Goal: Information Seeking & Learning: Find specific fact

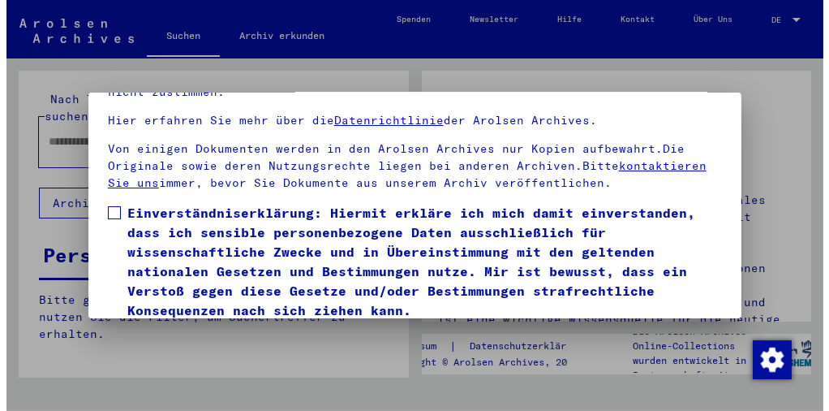
scroll to position [122, 0]
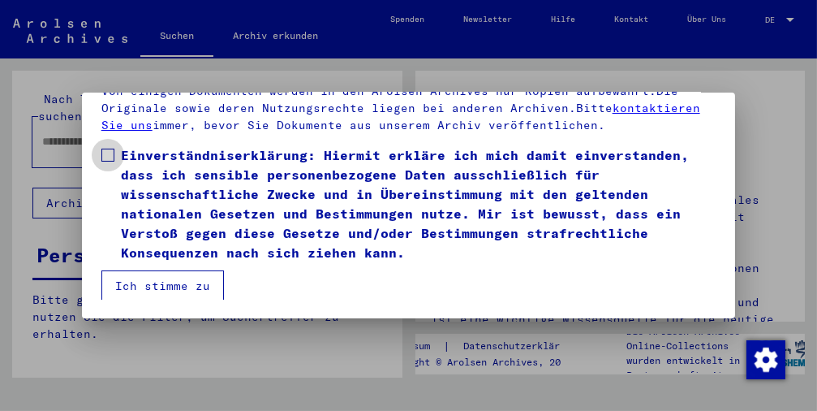
drag, startPoint x: 100, startPoint y: 151, endPoint x: 118, endPoint y: 205, distance: 57.5
click at [101, 152] on span at bounding box center [107, 155] width 13 height 13
click at [138, 280] on button "Ich stimme zu" at bounding box center [162, 285] width 123 height 31
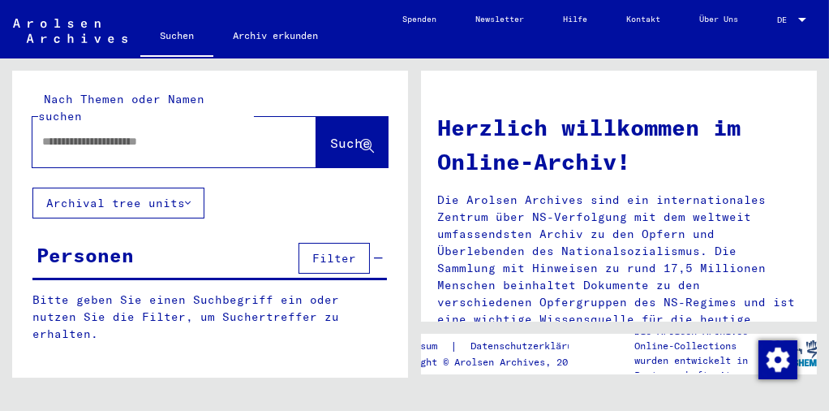
click at [96, 133] on input "text" at bounding box center [155, 141] width 226 height 17
click at [157, 136] on div "******" at bounding box center [149, 141] width 235 height 37
click at [148, 133] on input "******" at bounding box center [155, 141] width 226 height 17
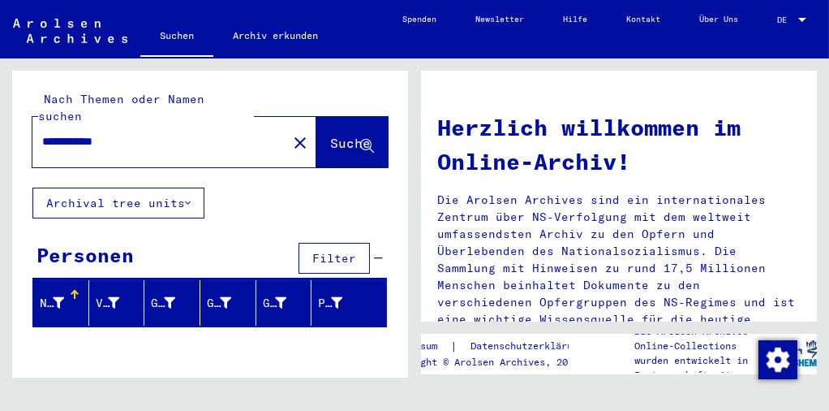
drag, startPoint x: 94, startPoint y: 125, endPoint x: 131, endPoint y: 117, distance: 38.2
click at [131, 133] on input "**********" at bounding box center [155, 141] width 226 height 17
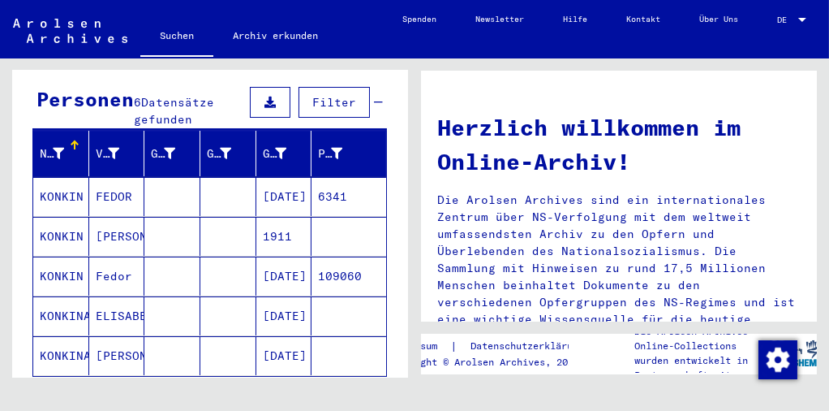
scroll to position [221, 0]
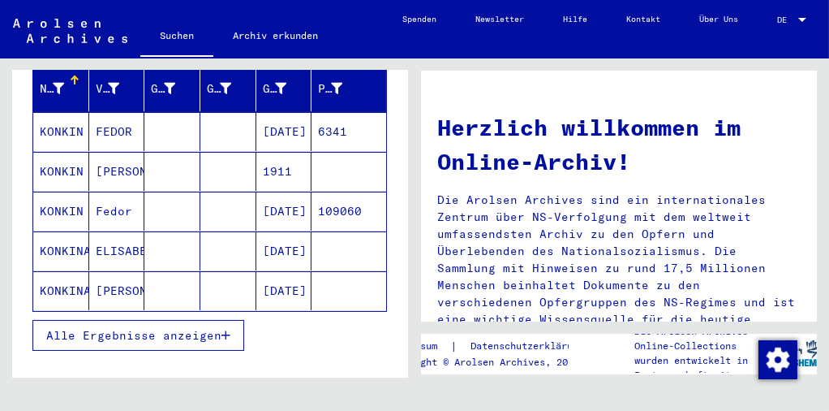
click at [124, 328] on span "Alle Ergebnisse anzeigen" at bounding box center [133, 335] width 175 height 15
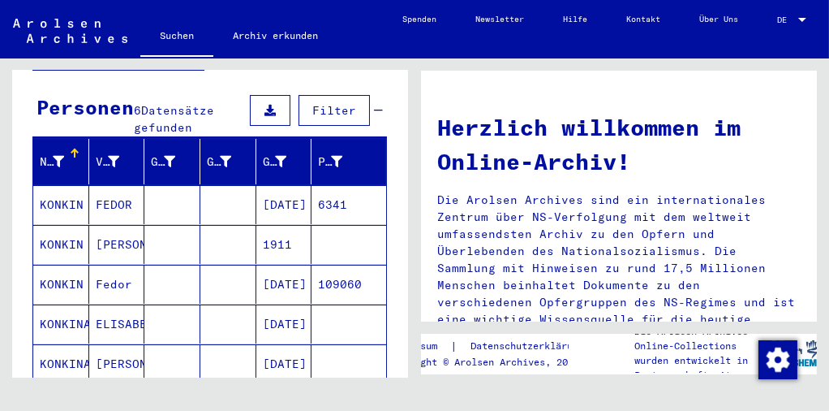
scroll to position [0, 0]
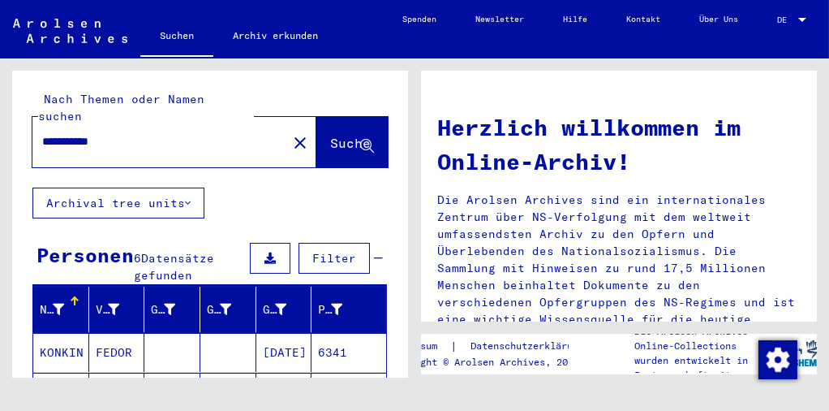
drag, startPoint x: 93, startPoint y: 125, endPoint x: 179, endPoint y: 127, distance: 85.2
click at [179, 133] on input "**********" at bounding box center [155, 141] width 226 height 17
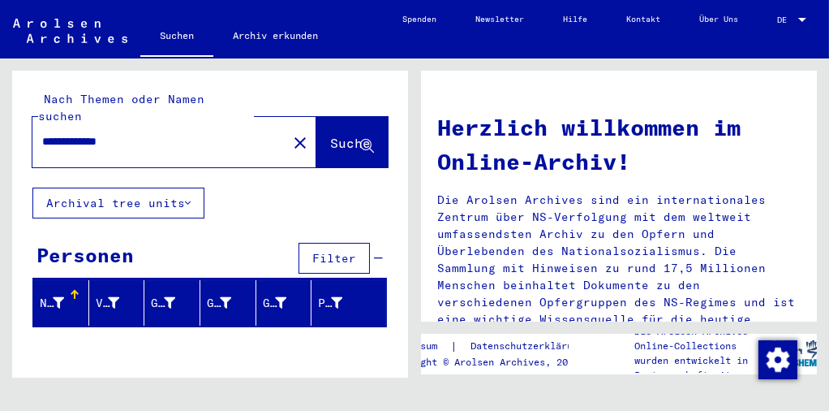
click at [118, 133] on input "**********" at bounding box center [155, 141] width 226 height 17
drag, startPoint x: 110, startPoint y: 126, endPoint x: 127, endPoint y: 123, distance: 18.1
click at [127, 133] on input "**********" at bounding box center [155, 141] width 226 height 17
drag, startPoint x: 152, startPoint y: 125, endPoint x: 12, endPoint y: 128, distance: 139.6
click at [12, 128] on div "**********" at bounding box center [210, 129] width 396 height 117
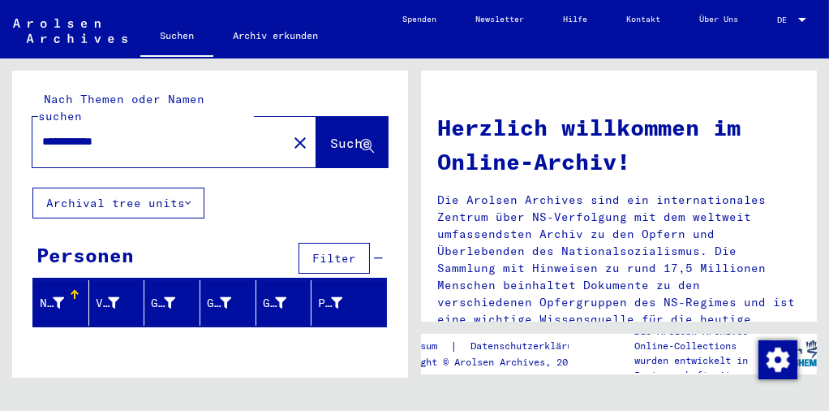
paste input "text"
click at [317, 126] on button "Suche" at bounding box center [352, 142] width 71 height 50
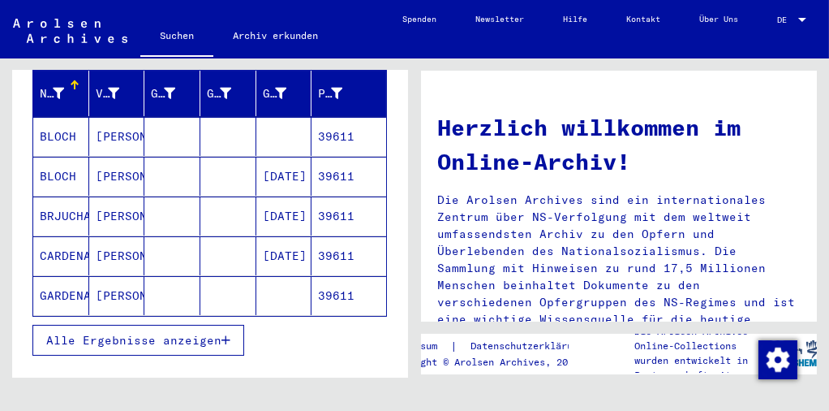
scroll to position [221, 0]
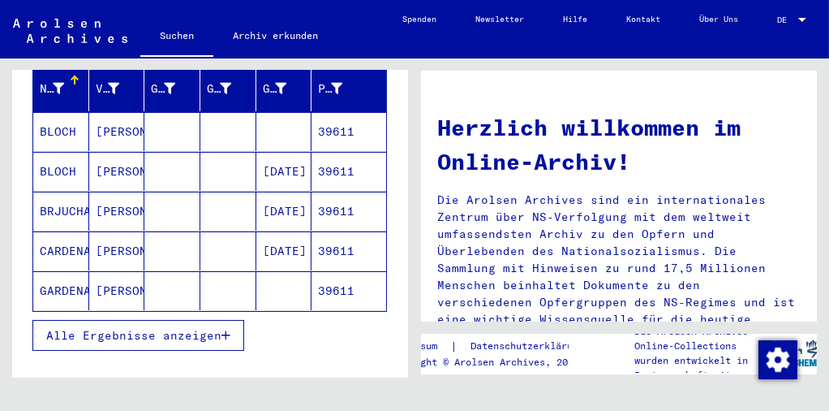
click at [139, 328] on span "Alle Ergebnisse anzeigen" at bounding box center [133, 335] width 175 height 15
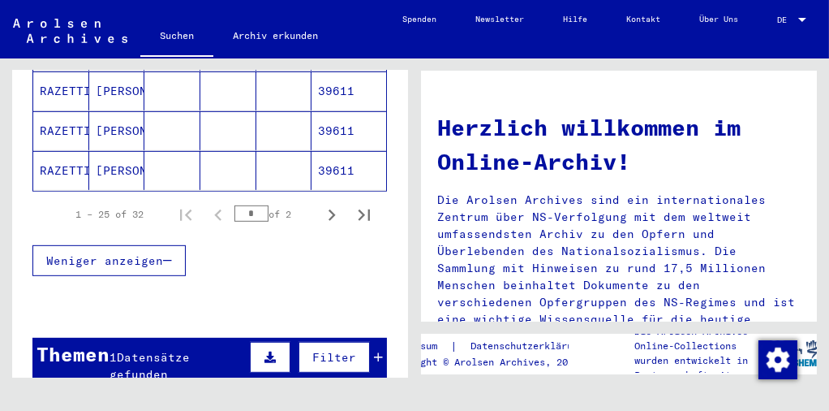
scroll to position [1250, 0]
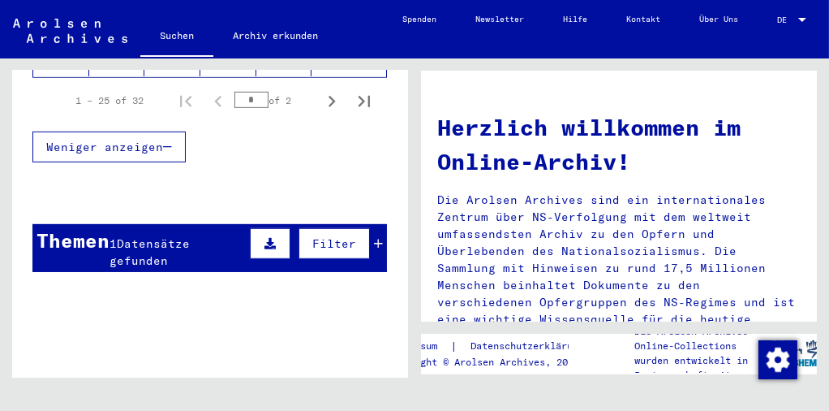
click at [170, 235] on div "1 Datensätze gefunden" at bounding box center [178, 252] width 136 height 34
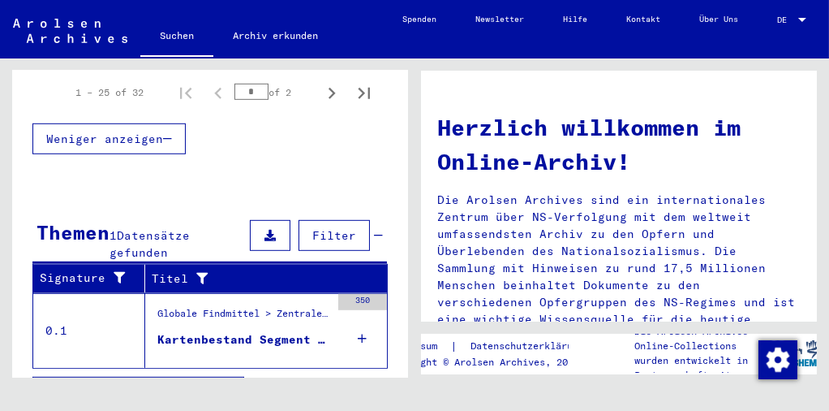
scroll to position [1263, 0]
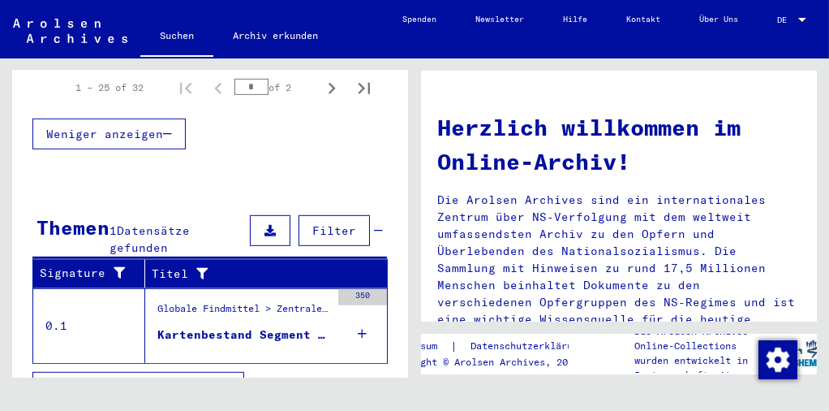
click at [265, 301] on div "Globale Findmittel > Zentrale Namenkartei > Karteikarten, die im Rahmen der seq…" at bounding box center [243, 312] width 173 height 23
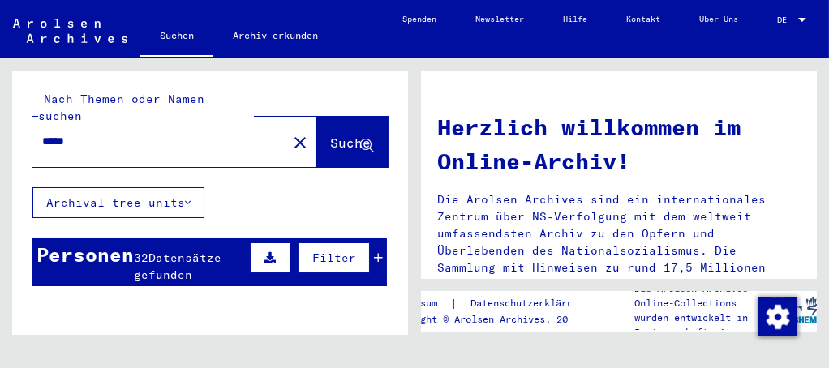
drag, startPoint x: 95, startPoint y: 124, endPoint x: -6, endPoint y: 105, distance: 102.5
click at [0, 105] on html "Suchen Archiv erkunden Spenden Newsletter Hilfe Kontakt Über Uns Suchen Archiv …" at bounding box center [414, 184] width 829 height 368
type input "*"
drag, startPoint x: 66, startPoint y: 125, endPoint x: -6, endPoint y: 104, distance: 74.5
click at [0, 104] on html "Suchen Archiv erkunden Spenden Newsletter Hilfe Kontakt Über Uns Suchen Archiv …" at bounding box center [414, 184] width 829 height 368
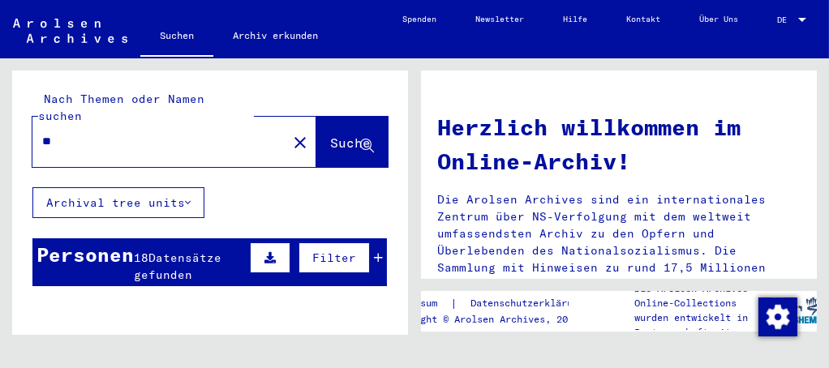
type input "*"
click at [167, 258] on span "Datensätze gefunden" at bounding box center [174, 267] width 80 height 32
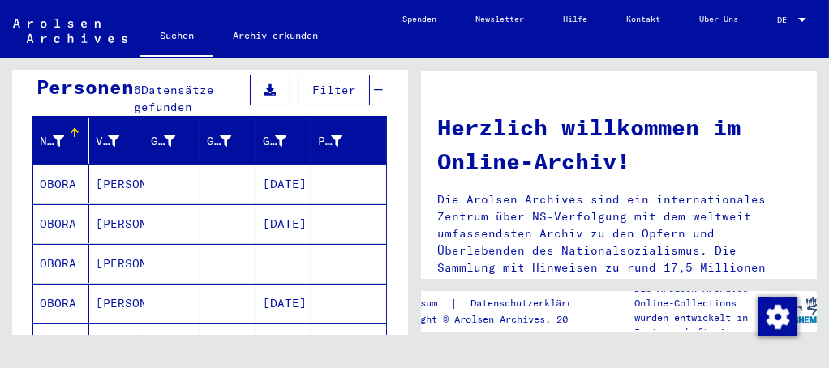
scroll to position [148, 0]
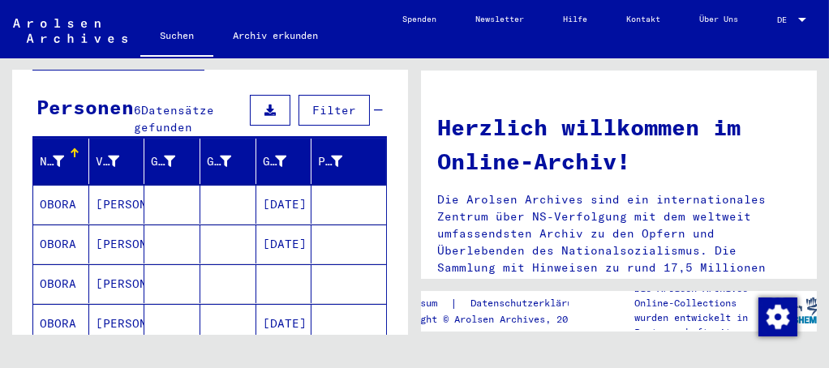
click at [105, 198] on mat-cell "[PERSON_NAME]" at bounding box center [117, 204] width 56 height 39
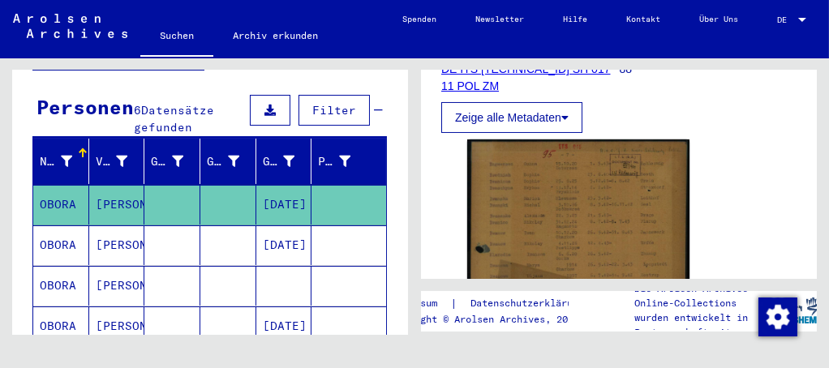
click at [130, 226] on mat-cell "[PERSON_NAME]" at bounding box center [117, 246] width 56 height 40
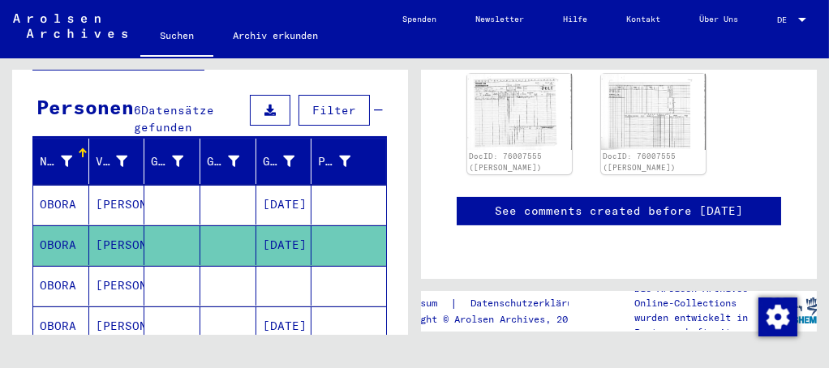
scroll to position [516, 0]
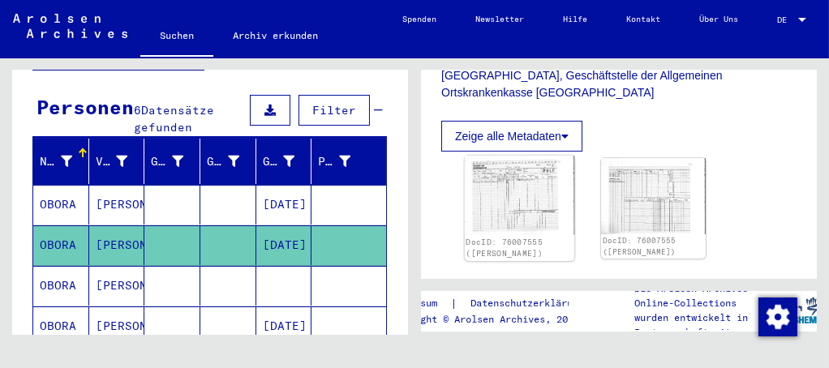
click at [500, 217] on img at bounding box center [520, 196] width 110 height 80
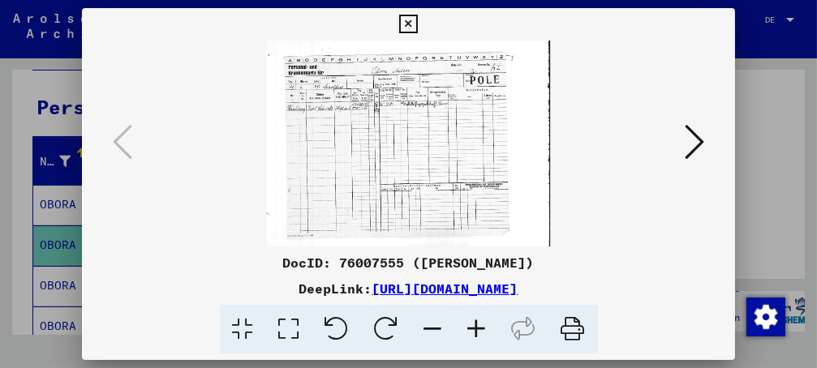
click at [484, 327] on icon at bounding box center [477, 330] width 44 height 50
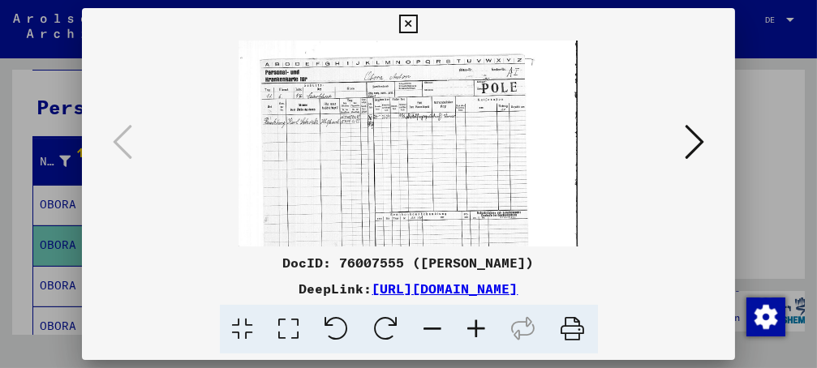
click at [482, 325] on icon at bounding box center [477, 330] width 44 height 50
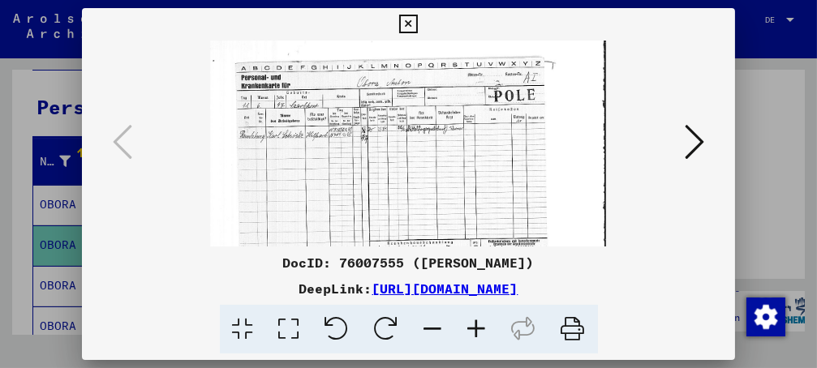
click at [482, 325] on icon at bounding box center [477, 330] width 44 height 50
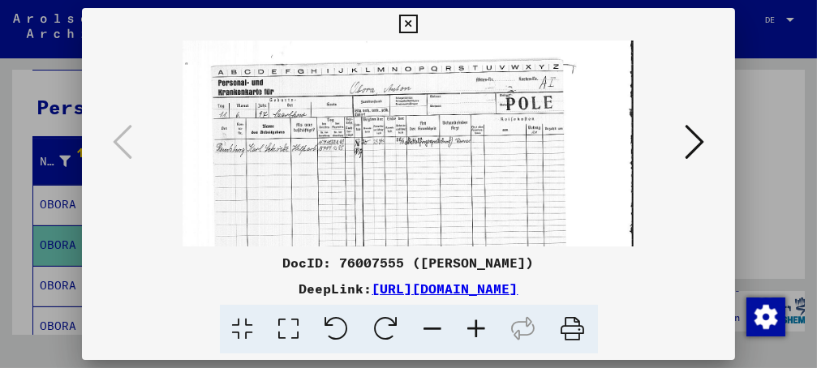
click at [482, 325] on icon at bounding box center [477, 330] width 44 height 50
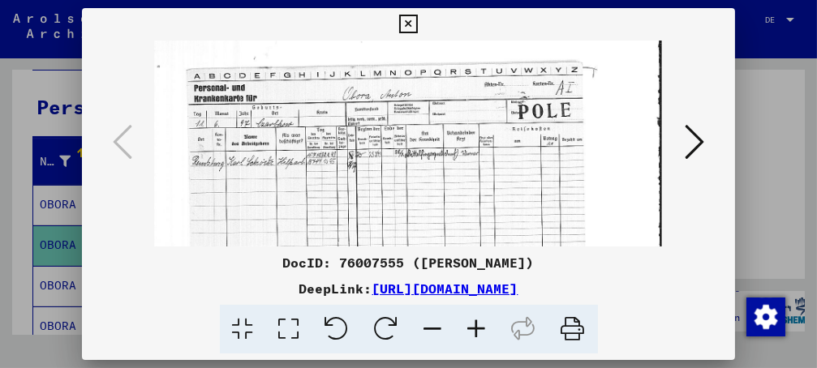
click at [418, 28] on icon at bounding box center [408, 24] width 19 height 19
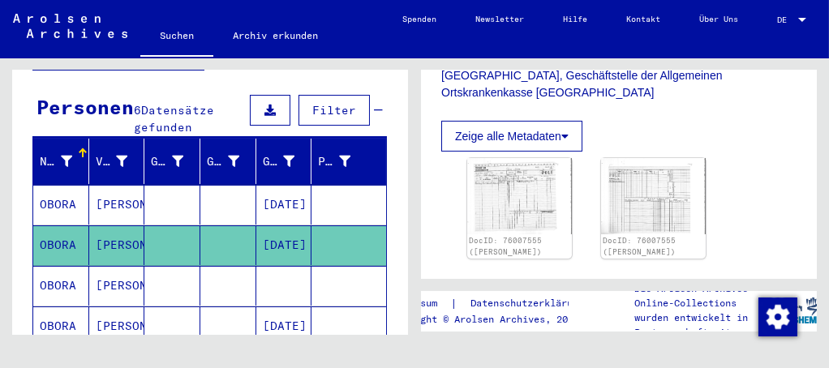
click at [125, 270] on mat-cell "[PERSON_NAME]" at bounding box center [117, 286] width 56 height 40
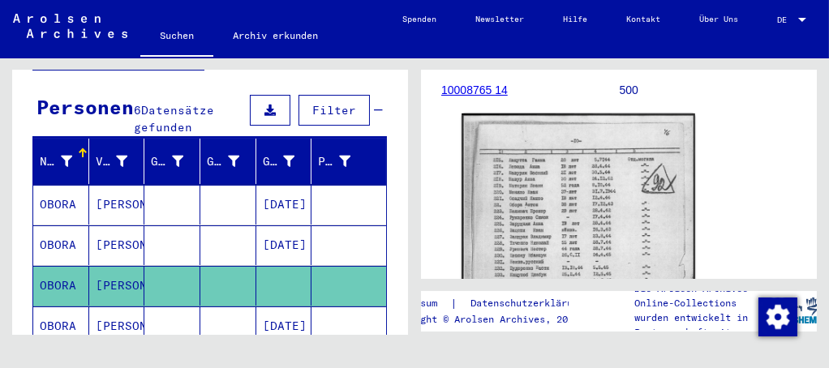
scroll to position [295, 0]
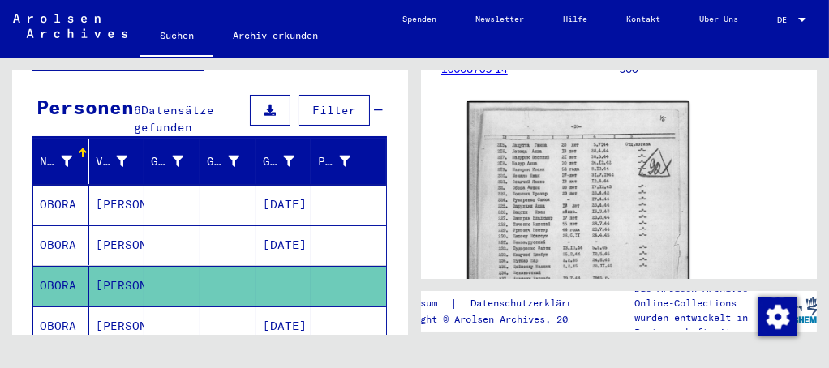
click at [228, 307] on mat-cell at bounding box center [228, 327] width 56 height 40
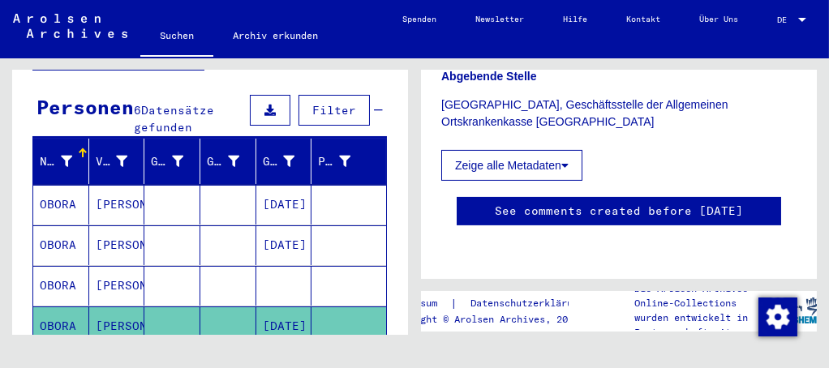
scroll to position [738, 0]
click at [77, 185] on mat-cell "OBORA" at bounding box center [61, 205] width 56 height 40
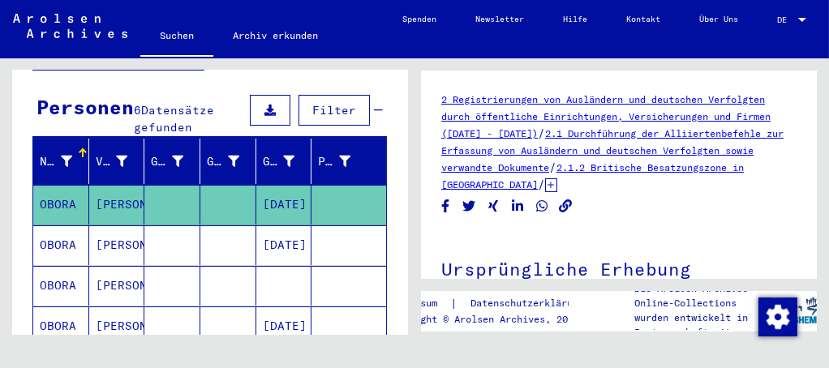
scroll to position [368, 0]
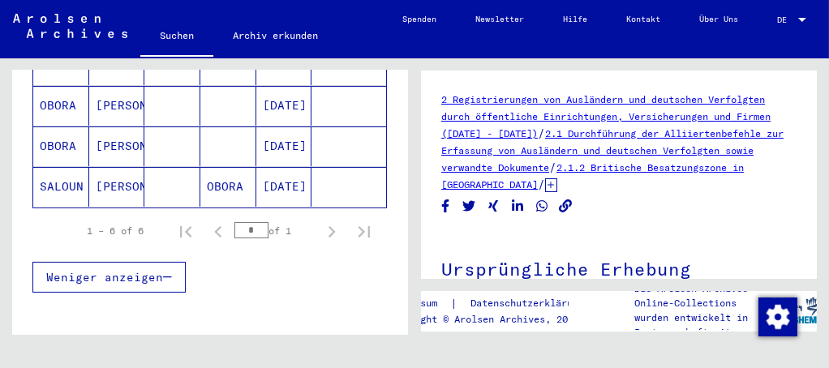
click at [129, 167] on mat-cell "[PERSON_NAME]" at bounding box center [117, 187] width 56 height 40
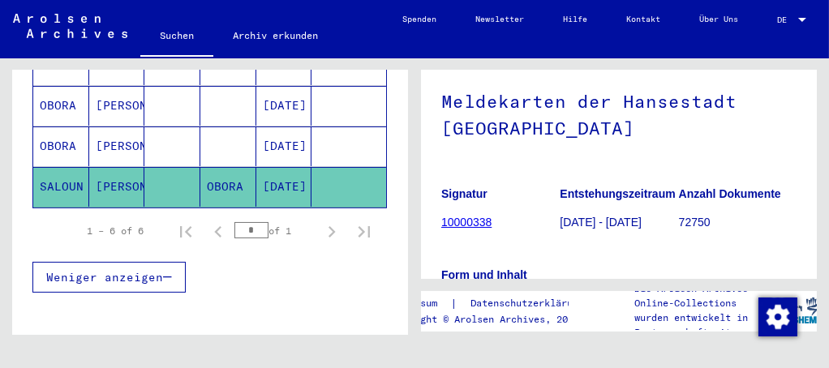
scroll to position [74, 0]
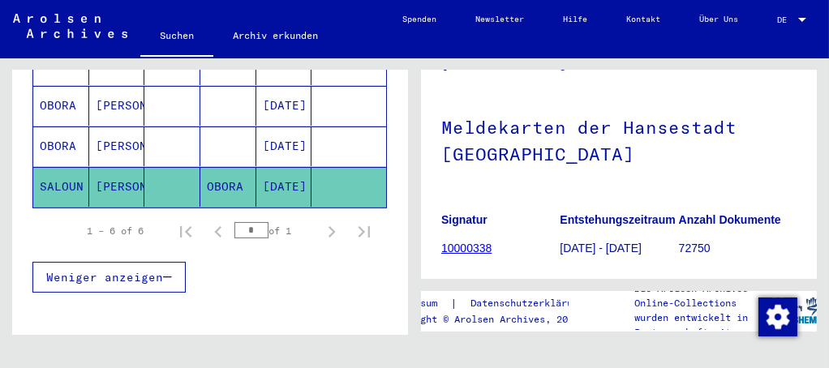
click at [175, 127] on mat-cell at bounding box center [172, 147] width 56 height 40
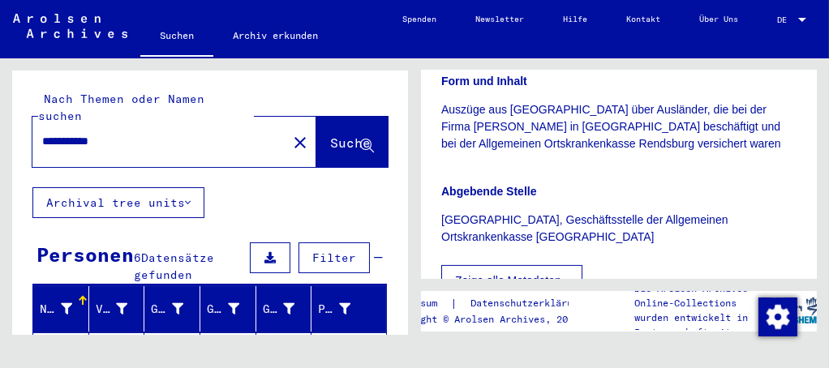
drag, startPoint x: 121, startPoint y: 126, endPoint x: -6, endPoint y: 101, distance: 128.9
click at [0, 101] on html "**********" at bounding box center [414, 184] width 829 height 368
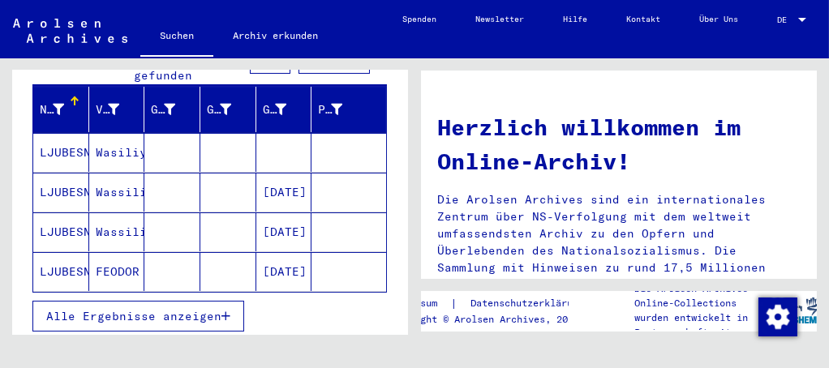
scroll to position [221, 0]
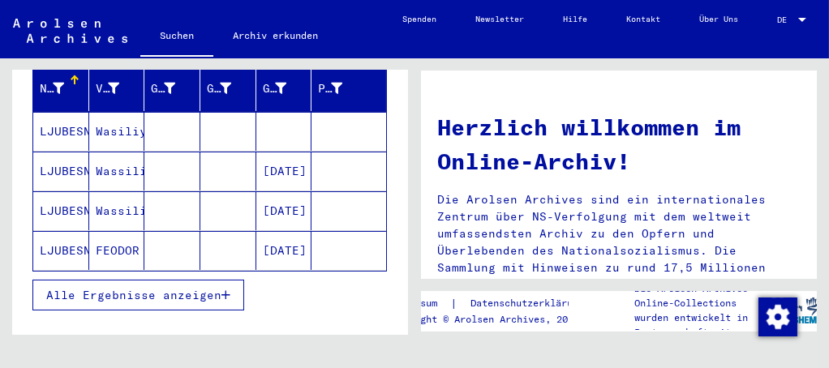
click at [106, 288] on span "Alle Ergebnisse anzeigen" at bounding box center [133, 295] width 175 height 15
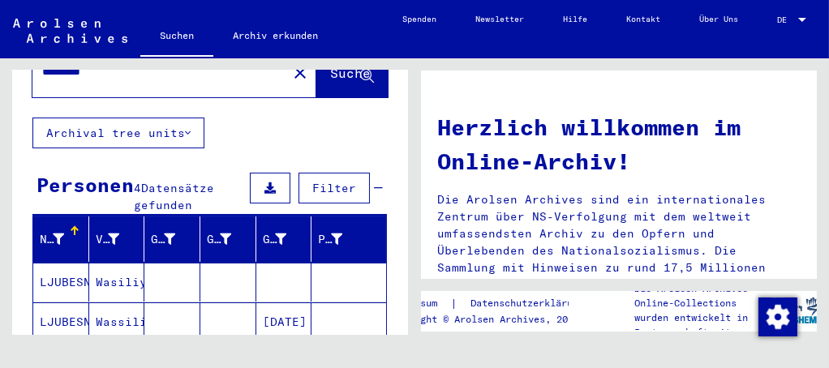
scroll to position [0, 0]
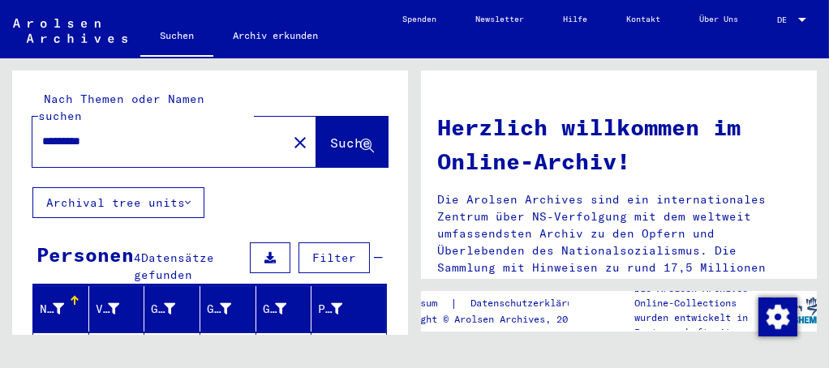
click at [58, 133] on input "*********" at bounding box center [155, 141] width 226 height 17
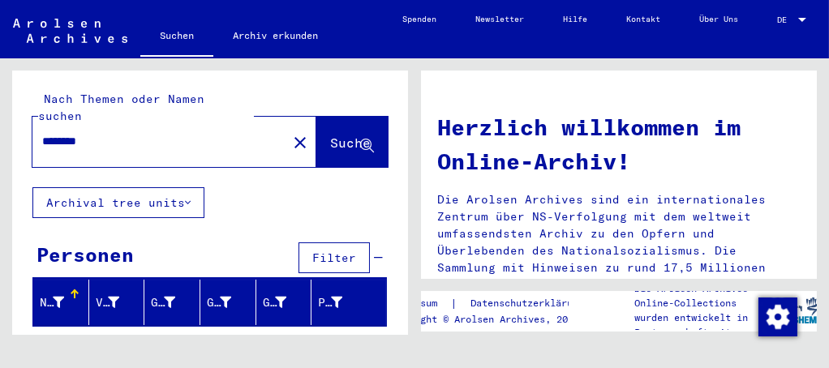
click at [58, 133] on input "********" at bounding box center [155, 141] width 226 height 17
drag, startPoint x: 107, startPoint y: 125, endPoint x: -6, endPoint y: 111, distance: 113.7
click at [0, 111] on html "Suchen Archiv erkunden Spenden Newsletter Hilfe Kontakt Über Uns Suchen Archiv …" at bounding box center [414, 184] width 829 height 368
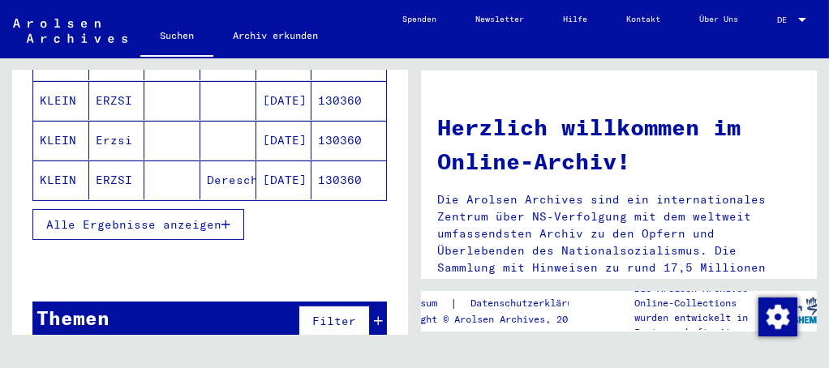
scroll to position [332, 0]
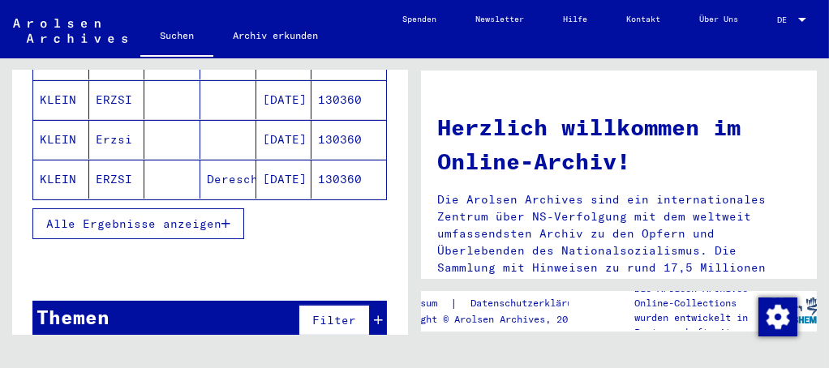
click at [133, 217] on span "Alle Ergebnisse anzeigen" at bounding box center [133, 224] width 175 height 15
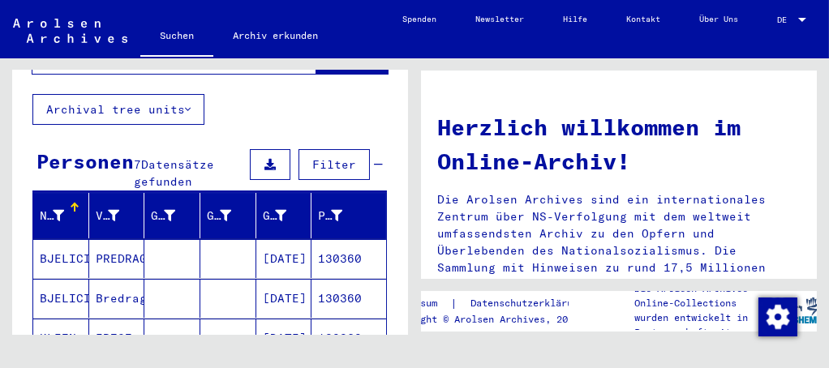
scroll to position [0, 0]
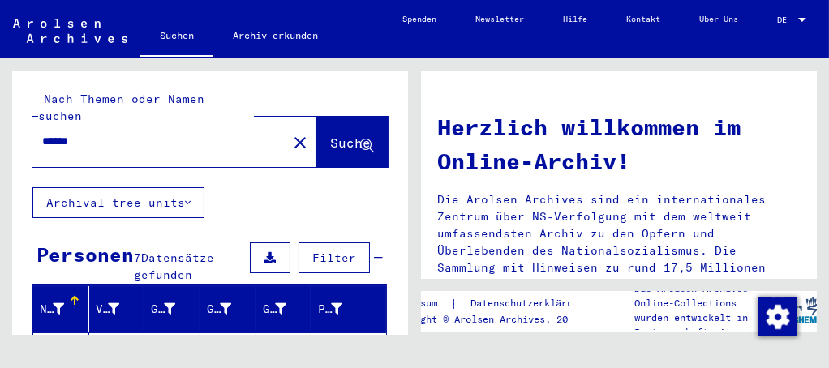
drag, startPoint x: 77, startPoint y: 132, endPoint x: -6, endPoint y: 122, distance: 83.5
click at [0, 122] on html "Suchen Archiv erkunden Spenden Newsletter Hilfe Kontakt Über Uns Suchen Archiv …" at bounding box center [414, 184] width 829 height 368
type input "*"
type input "**********"
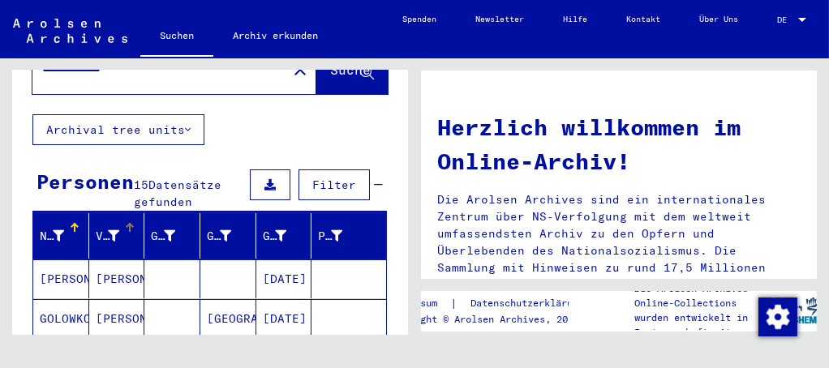
scroll to position [148, 0]
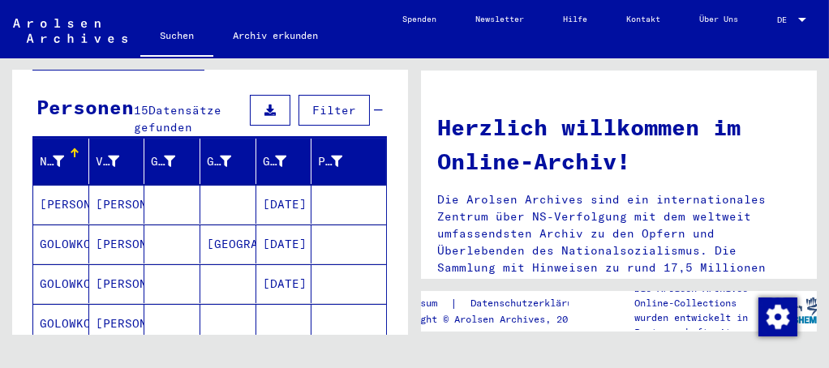
click at [243, 304] on mat-cell at bounding box center [228, 323] width 56 height 39
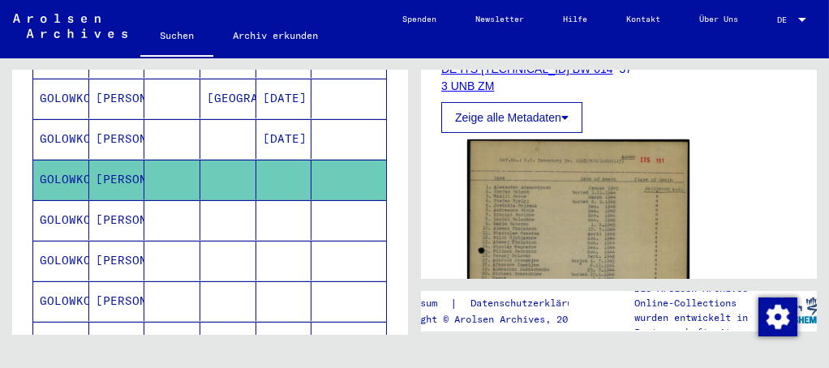
click at [236, 200] on mat-cell at bounding box center [228, 220] width 56 height 40
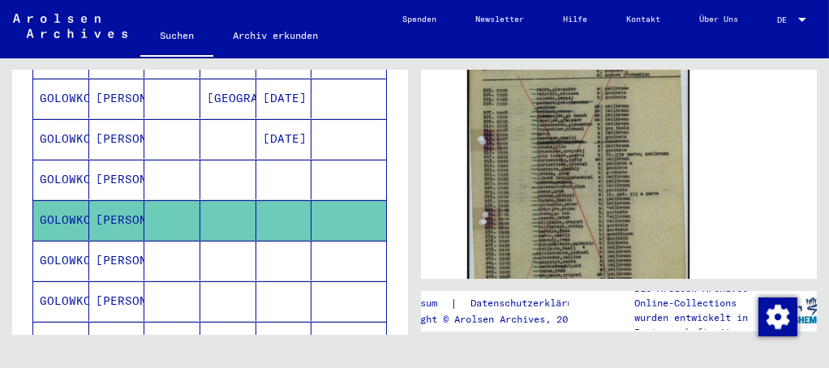
click at [167, 241] on mat-cell at bounding box center [172, 261] width 56 height 40
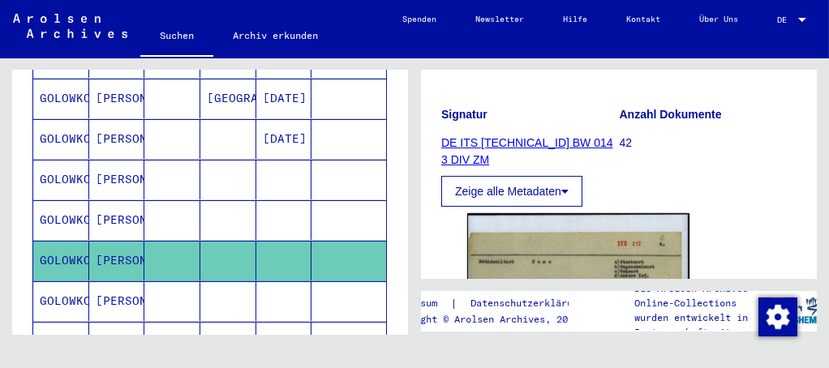
scroll to position [442, 0]
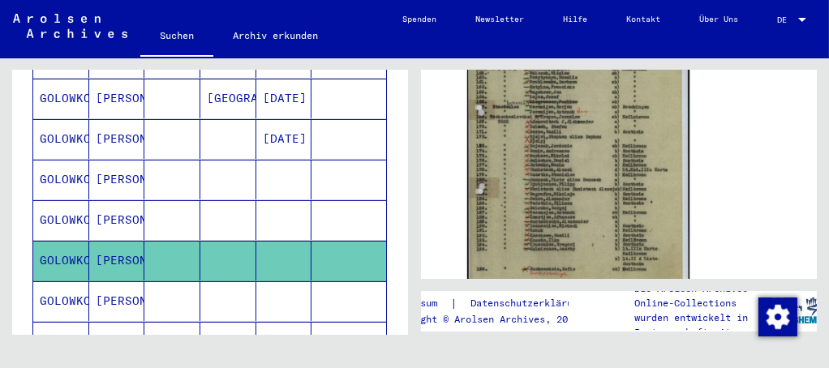
click at [165, 284] on mat-cell at bounding box center [172, 302] width 56 height 40
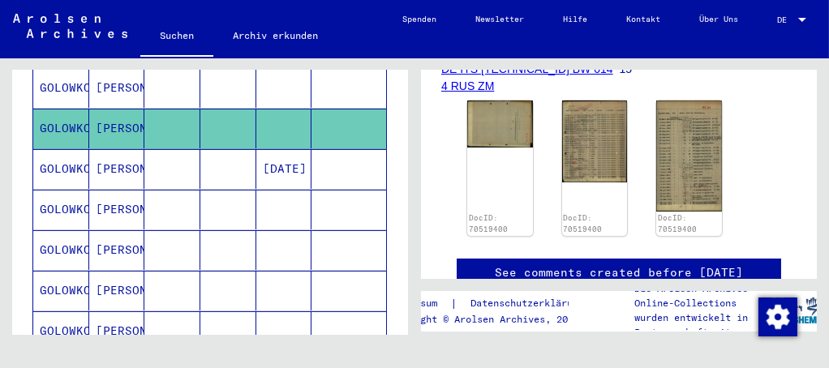
scroll to position [516, 0]
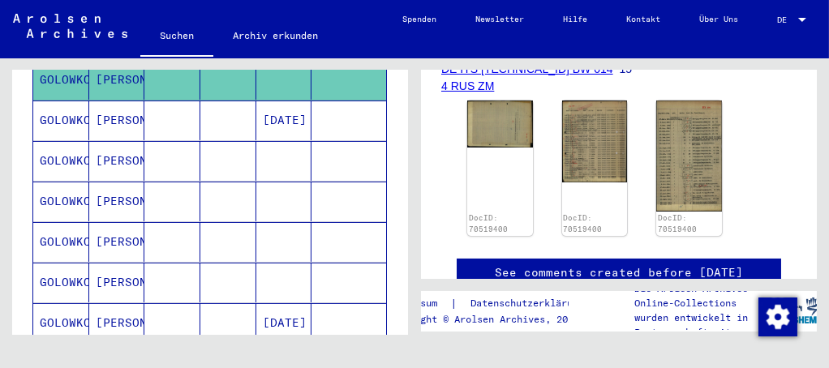
click at [117, 101] on mat-cell "[PERSON_NAME]" at bounding box center [117, 121] width 56 height 40
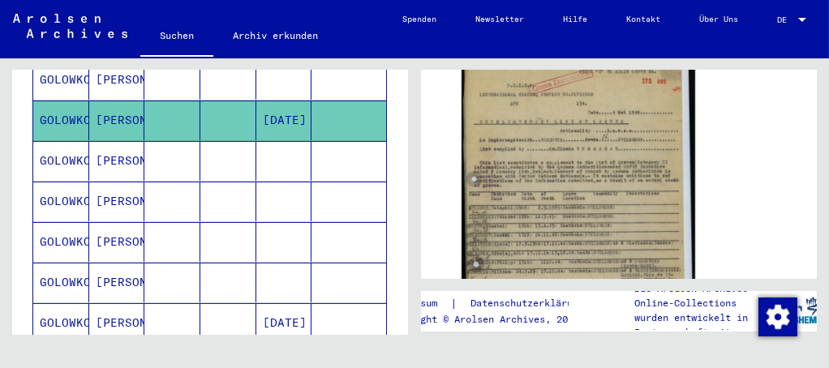
scroll to position [351, 0]
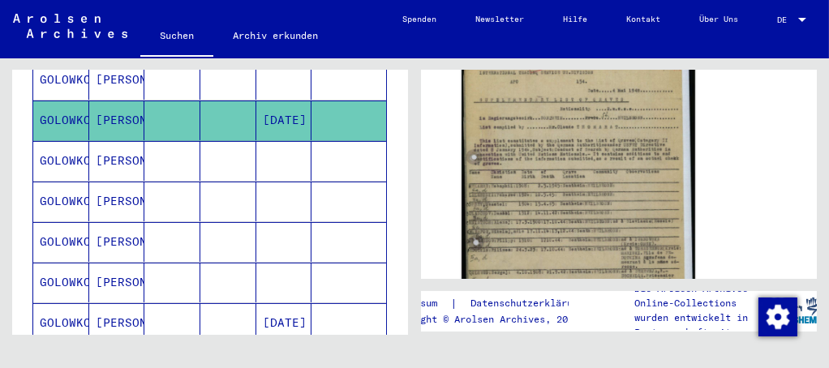
click at [559, 197] on img at bounding box center [579, 197] width 234 height 323
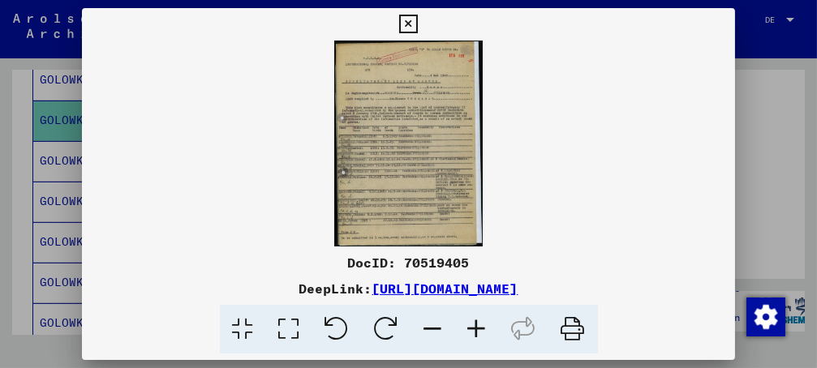
drag, startPoint x: 700, startPoint y: 290, endPoint x: 205, endPoint y: 290, distance: 495.9
click at [205, 290] on div "DeepLink: [URL][DOMAIN_NAME]" at bounding box center [409, 288] width 654 height 19
copy link "[URL][DOMAIN_NAME]"
click at [418, 21] on icon at bounding box center [408, 24] width 19 height 19
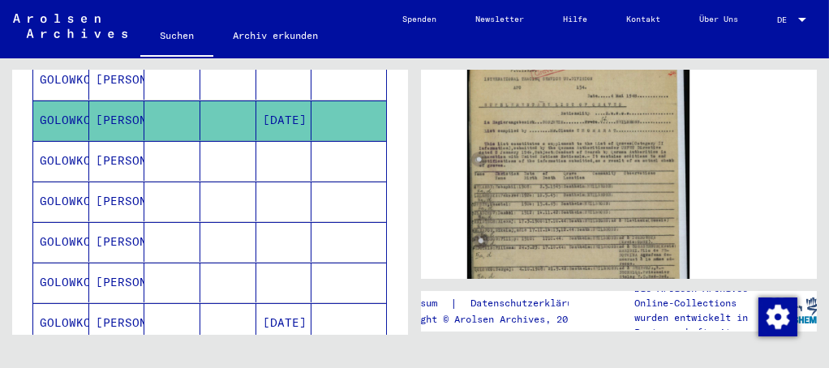
click at [106, 141] on mat-cell "[PERSON_NAME]" at bounding box center [117, 161] width 56 height 40
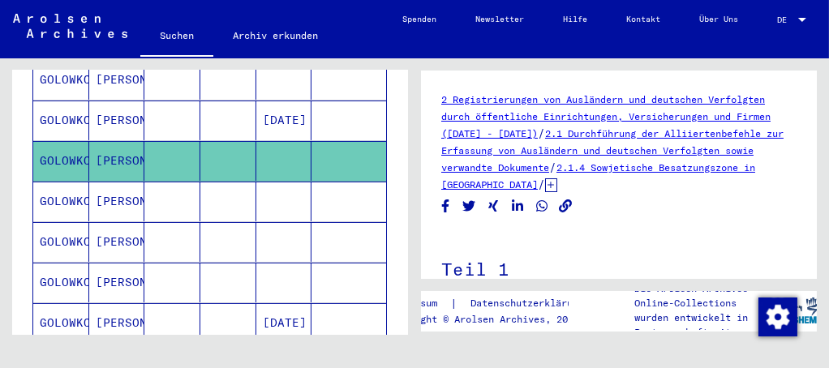
click at [107, 182] on mat-cell "[PERSON_NAME]" at bounding box center [117, 202] width 56 height 40
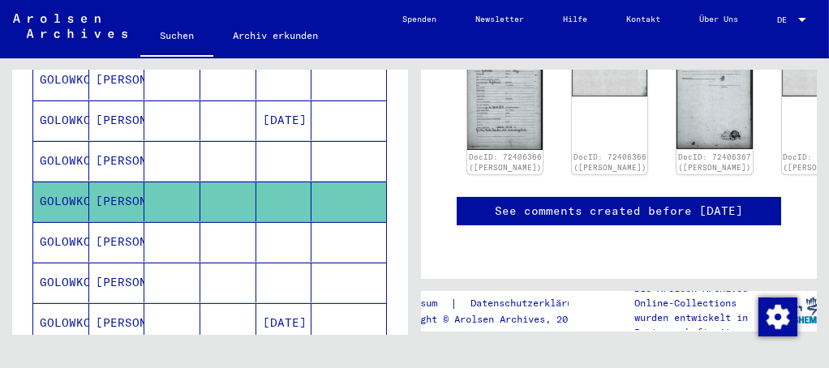
scroll to position [442, 0]
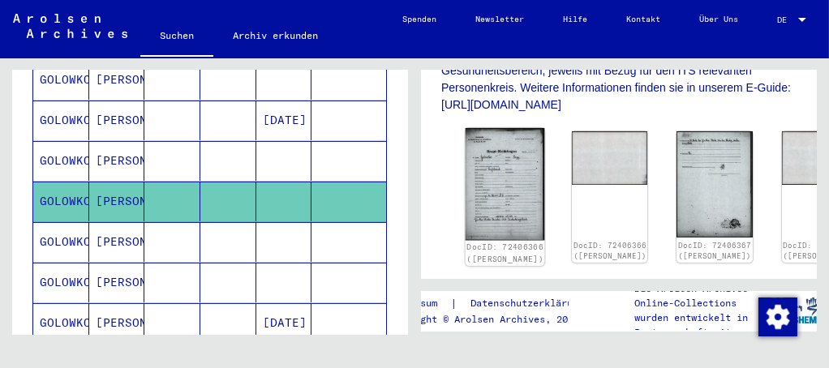
click at [484, 194] on img at bounding box center [506, 184] width 80 height 112
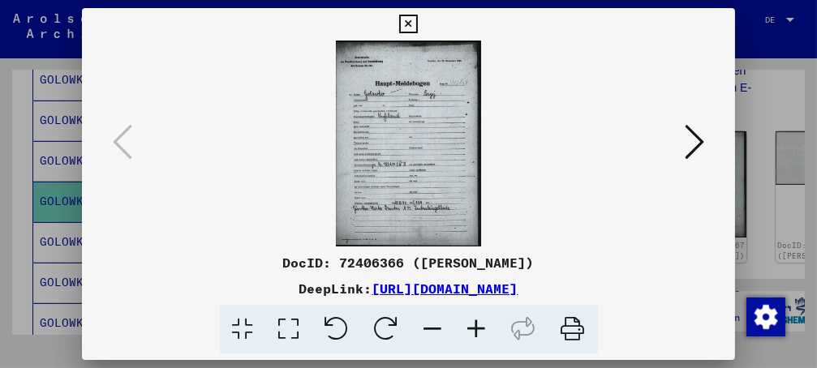
click at [418, 16] on icon at bounding box center [408, 24] width 19 height 19
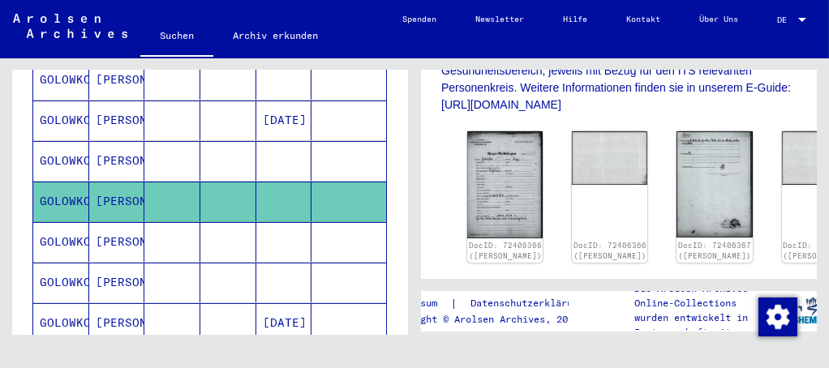
click at [129, 222] on mat-cell "[PERSON_NAME]" at bounding box center [117, 242] width 56 height 40
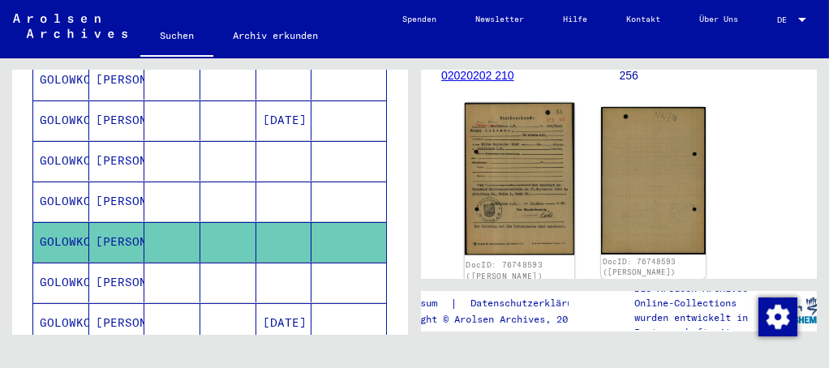
click at [513, 196] on img at bounding box center [520, 179] width 110 height 153
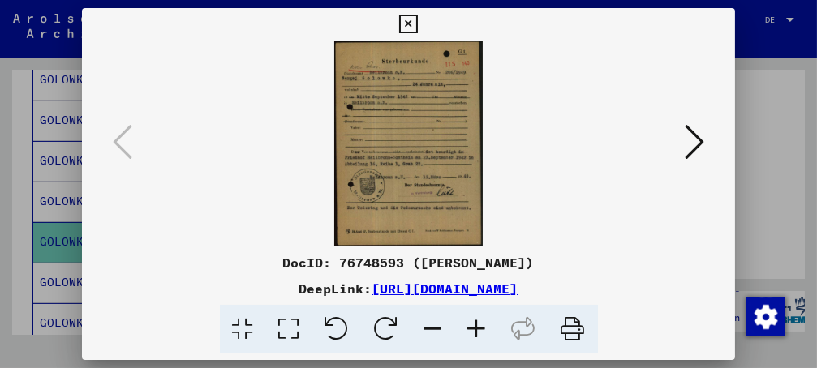
click at [702, 138] on icon at bounding box center [694, 142] width 19 height 39
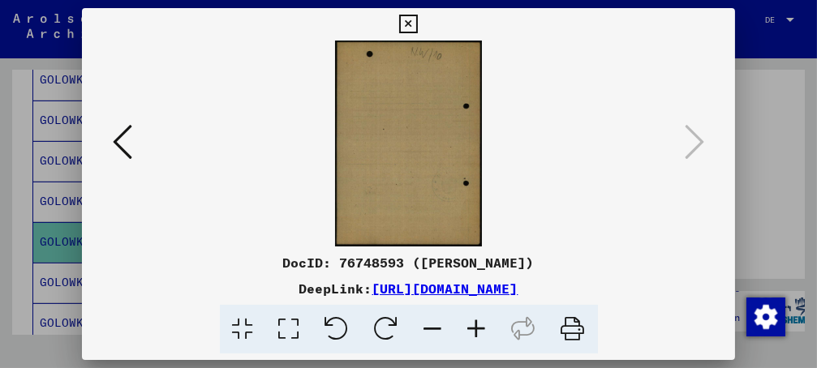
click at [108, 136] on button at bounding box center [122, 143] width 29 height 46
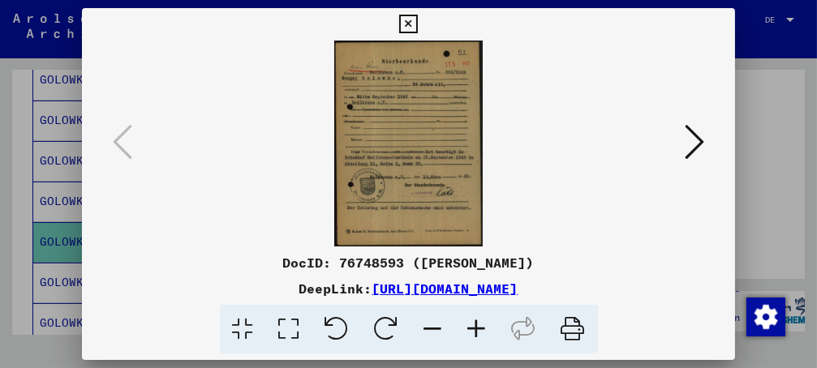
drag, startPoint x: 708, startPoint y: 295, endPoint x: 206, endPoint y: 291, distance: 501.6
click at [206, 291] on div "DeepLink: [URL][DOMAIN_NAME]" at bounding box center [409, 288] width 654 height 19
copy link "[URL][DOMAIN_NAME]"
click at [695, 145] on icon at bounding box center [694, 142] width 19 height 39
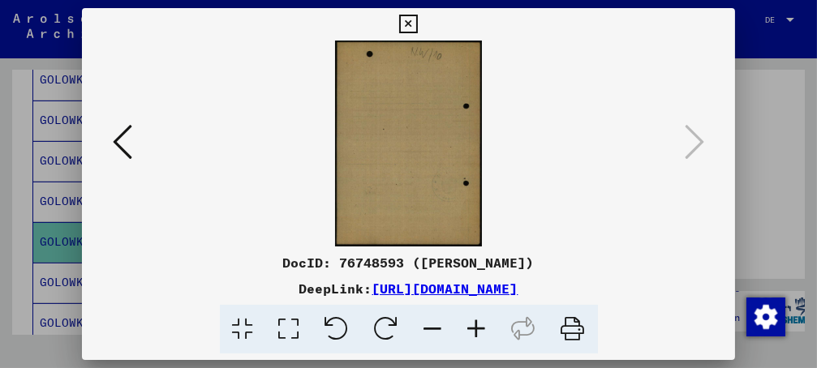
click at [418, 24] on icon at bounding box center [408, 24] width 19 height 19
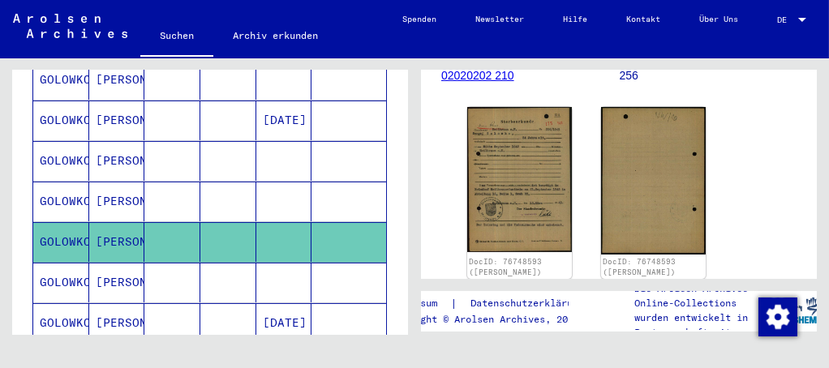
click at [124, 263] on mat-cell "[PERSON_NAME]" at bounding box center [117, 283] width 56 height 40
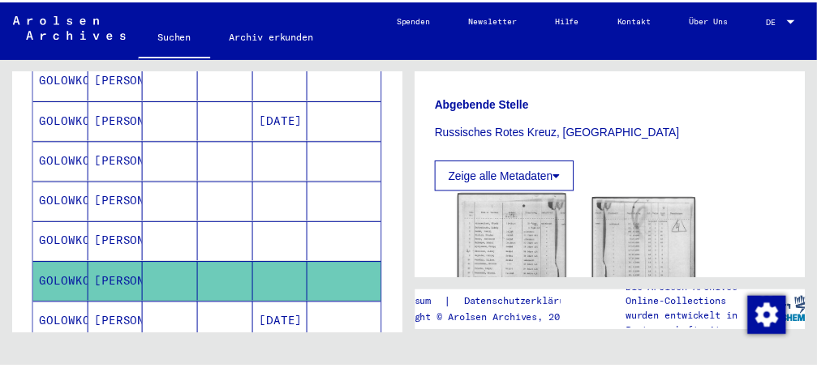
scroll to position [516, 0]
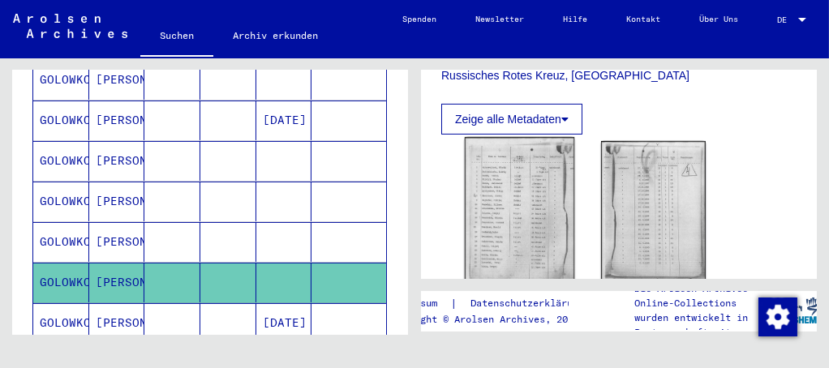
click at [496, 205] on img at bounding box center [520, 215] width 110 height 156
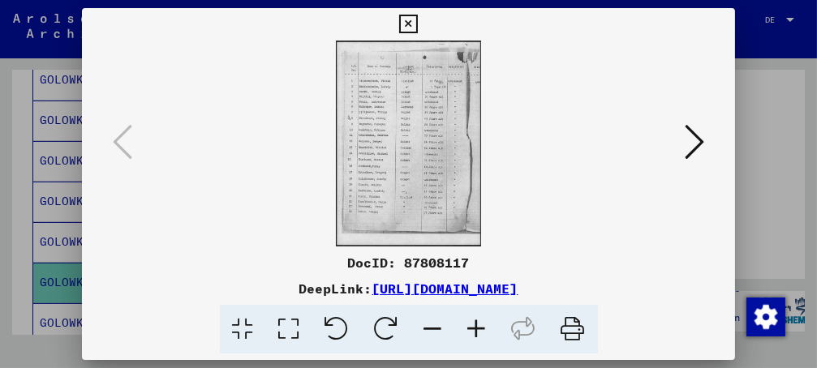
click at [476, 326] on icon at bounding box center [477, 330] width 44 height 50
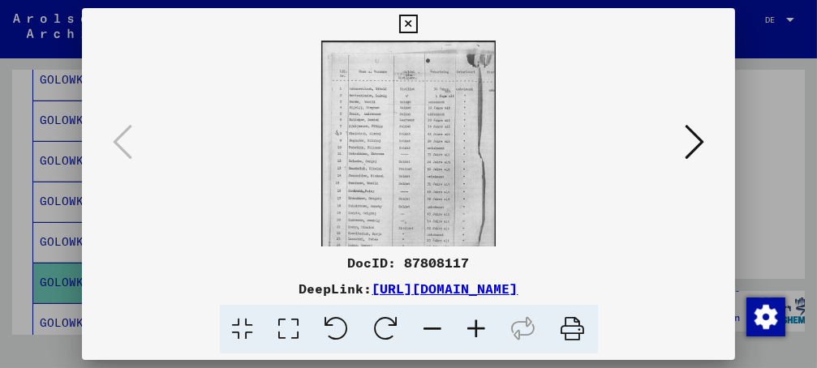
click at [476, 326] on icon at bounding box center [477, 330] width 44 height 50
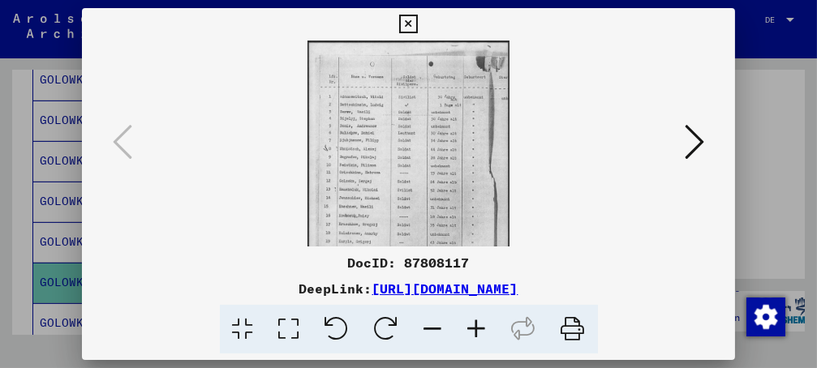
click at [476, 326] on icon at bounding box center [477, 330] width 44 height 50
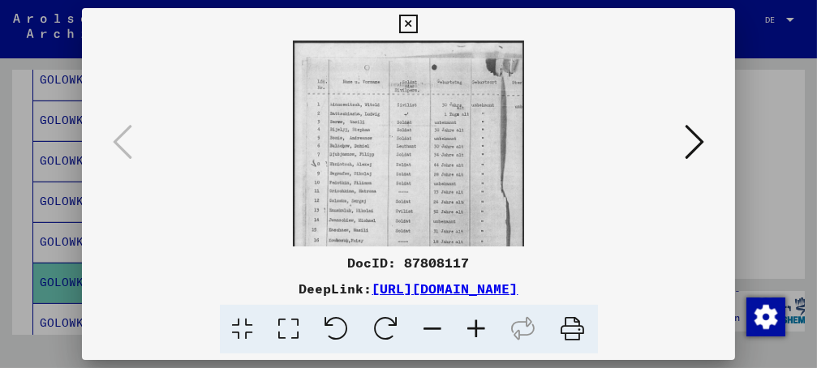
click at [476, 326] on icon at bounding box center [477, 330] width 44 height 50
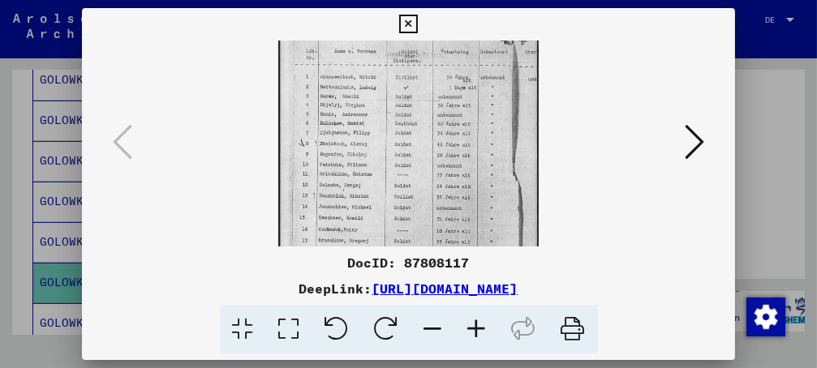
scroll to position [42, 0]
drag, startPoint x: 347, startPoint y: 192, endPoint x: 347, endPoint y: 140, distance: 51.9
click at [347, 140] on img at bounding box center [408, 182] width 260 height 368
click at [704, 149] on icon at bounding box center [694, 142] width 19 height 39
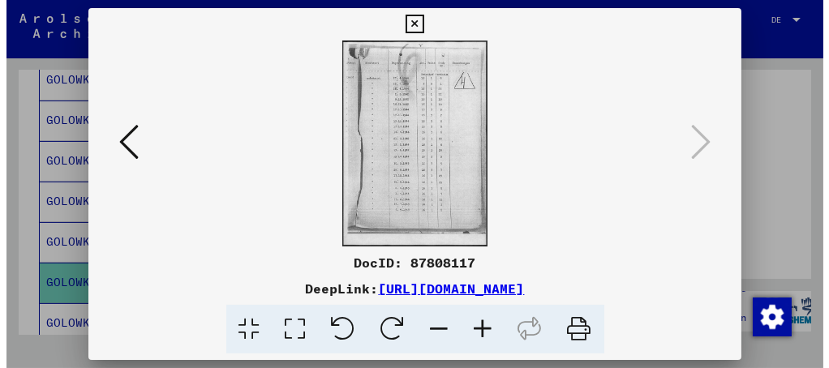
scroll to position [0, 0]
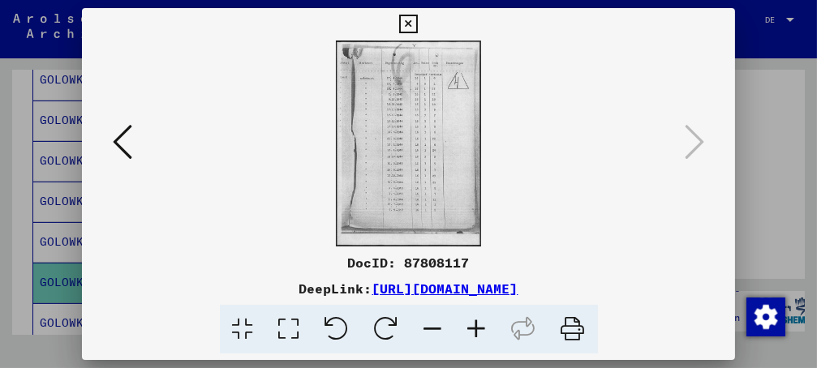
click at [117, 137] on icon at bounding box center [122, 142] width 19 height 39
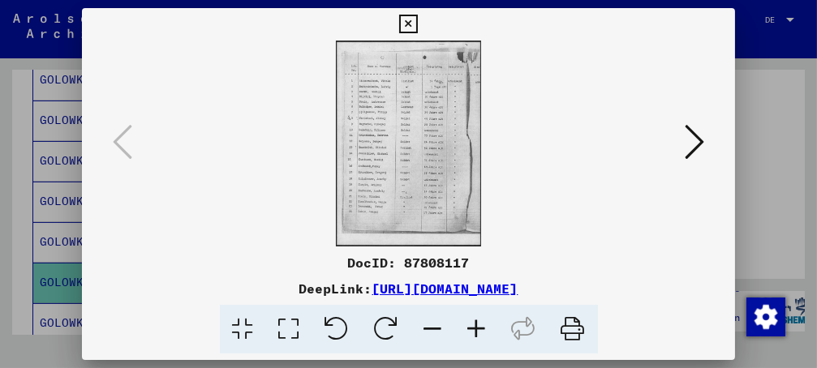
click at [696, 144] on icon at bounding box center [694, 142] width 19 height 39
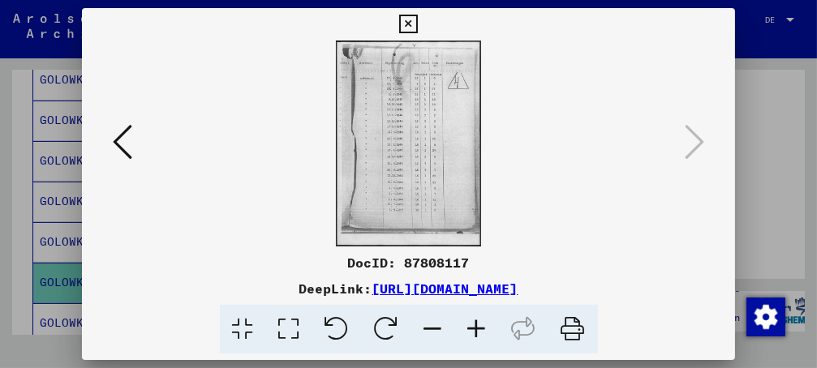
drag, startPoint x: 682, startPoint y: 290, endPoint x: 363, endPoint y: 293, distance: 319.0
click at [369, 293] on div "DeepLink: [URL][DOMAIN_NAME]" at bounding box center [409, 288] width 654 height 19
drag, startPoint x: 200, startPoint y: 283, endPoint x: 710, endPoint y: 299, distance: 510.7
click at [710, 299] on div "DocID: 87808117 DeepLink: [URL][DOMAIN_NAME]" at bounding box center [409, 303] width 654 height 101
copy div "[URL][DOMAIN_NAME]"
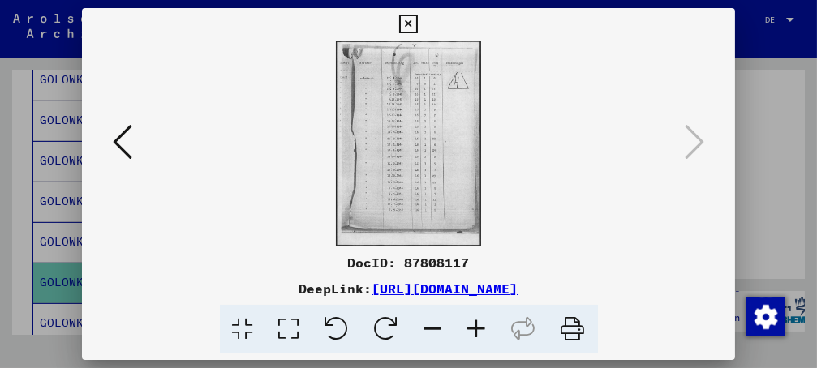
click at [418, 15] on icon at bounding box center [408, 24] width 19 height 19
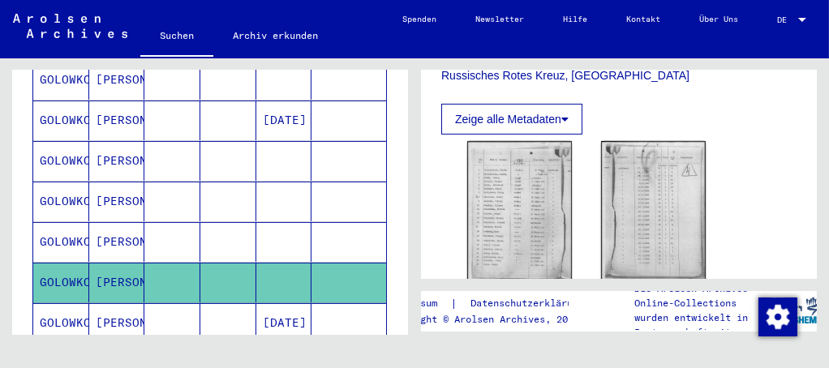
click at [111, 304] on mat-cell "[PERSON_NAME]" at bounding box center [117, 324] width 56 height 40
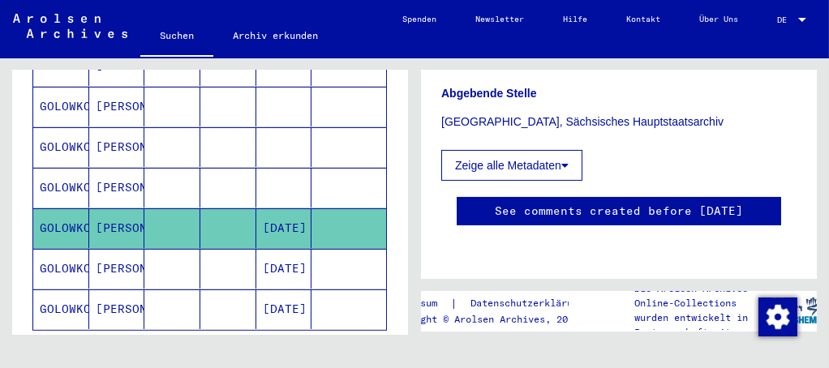
scroll to position [738, 0]
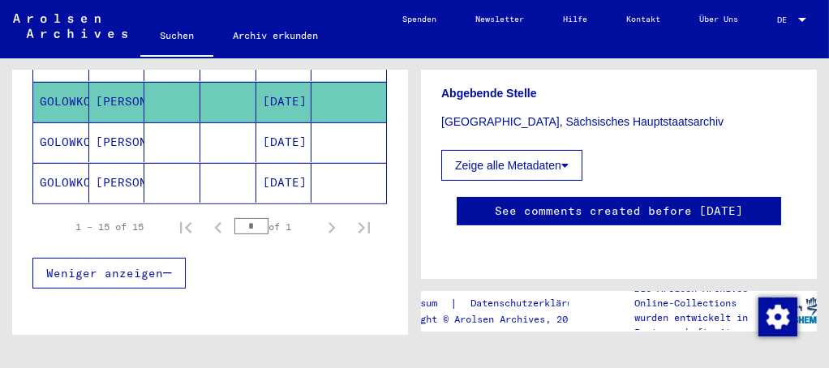
click at [147, 123] on mat-cell at bounding box center [172, 143] width 56 height 40
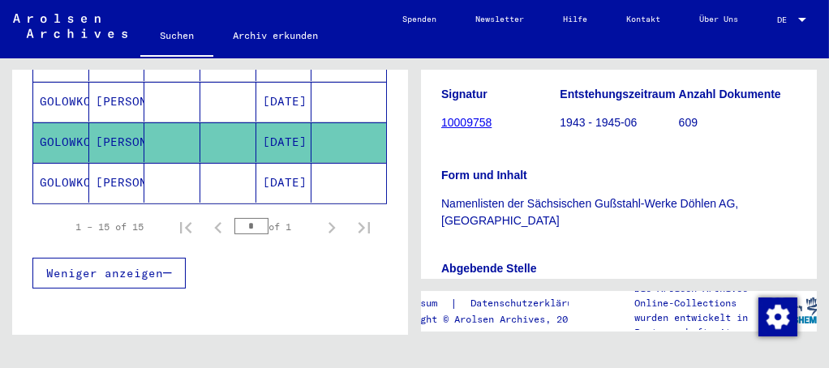
click at [262, 163] on mat-cell "[DATE]" at bounding box center [284, 183] width 56 height 40
